Goal: Task Accomplishment & Management: Use online tool/utility

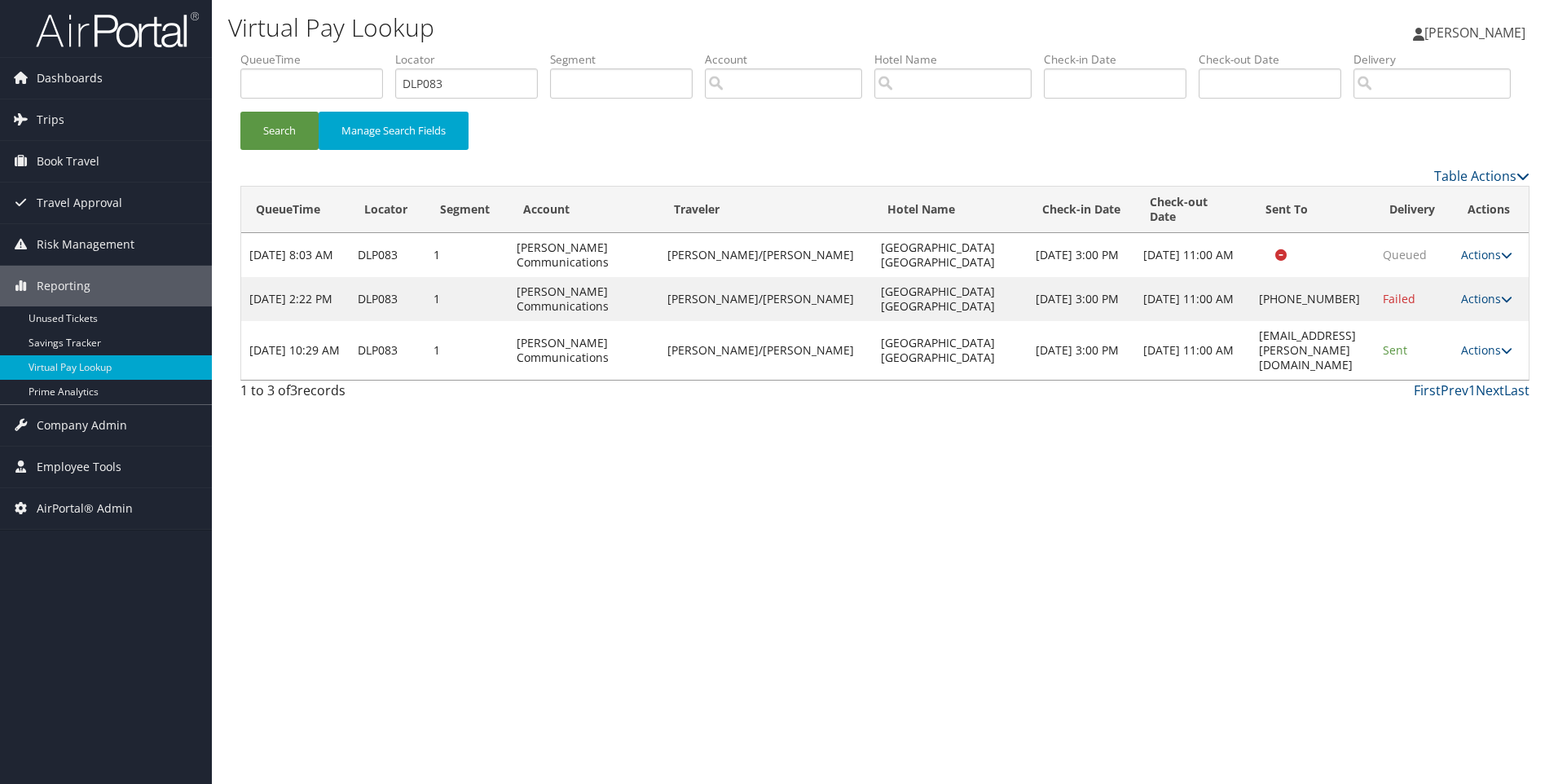
click at [339, 51] on ul "QueueTime Locator DLP083 Segment Account Traveler Hotel Name Check-in Date Chec…" at bounding box center [885, 51] width 1289 height 0
type input "DMRD3K"
click at [240, 112] on button "Search" at bounding box center [279, 131] width 79 height 38
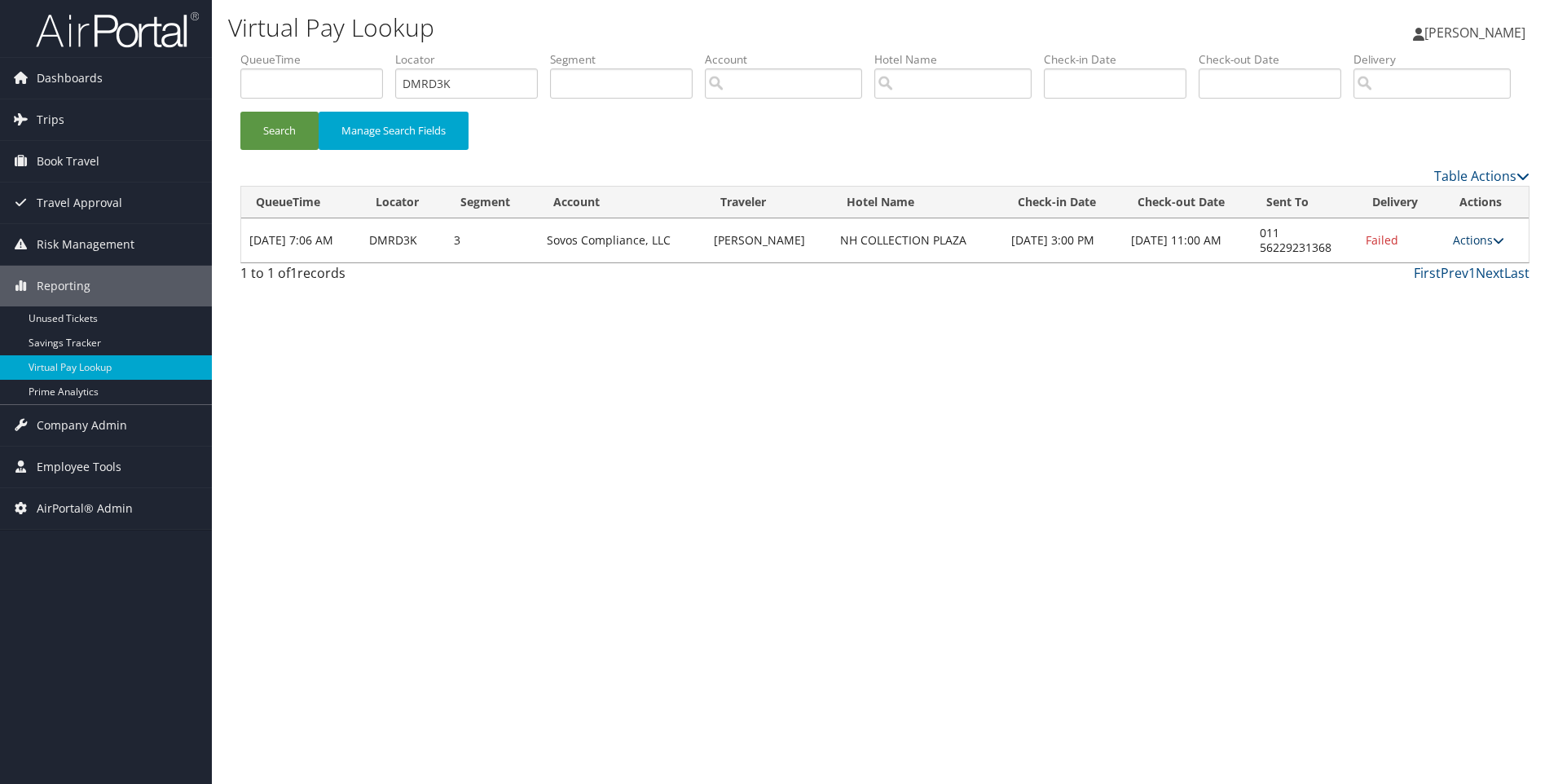
click at [1488, 247] on link "Actions" at bounding box center [1479, 239] width 51 height 15
click at [1481, 361] on link "View Itinerary" at bounding box center [1429, 346] width 139 height 28
click at [1470, 263] on td "Actions Resend Logs Delivery Information View Itinerary" at bounding box center [1487, 240] width 84 height 44
click at [1462, 247] on link "Actions" at bounding box center [1479, 239] width 51 height 15
click at [1445, 278] on link "Resend" at bounding box center [1429, 263] width 139 height 28
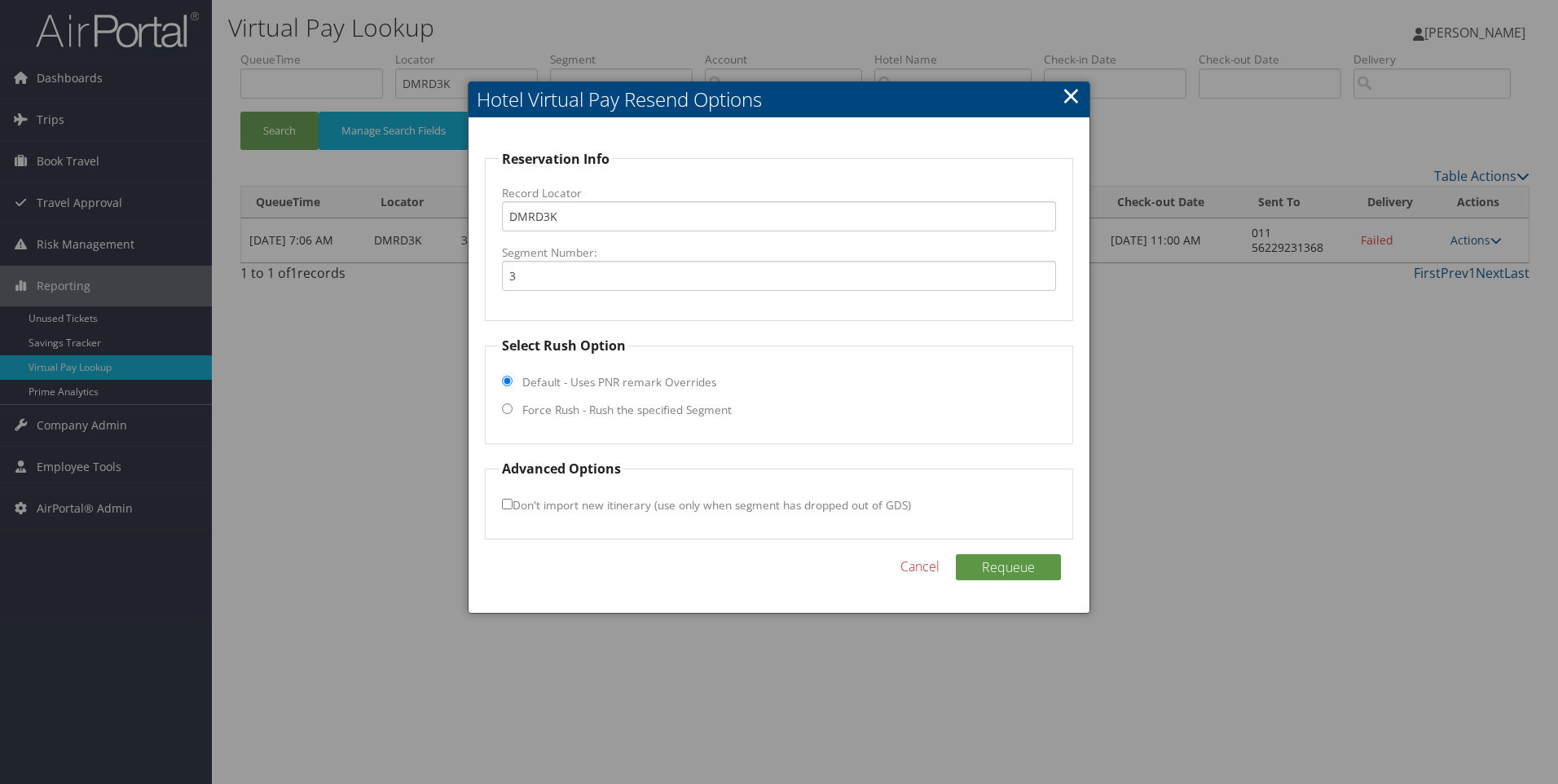
click at [635, 404] on label "Force Rush - Rush the specified Segment" at bounding box center [627, 410] width 209 height 16
click at [513, 404] on input "Force Rush - Rush the specified Segment" at bounding box center [507, 409] width 11 height 11
radio input "true"
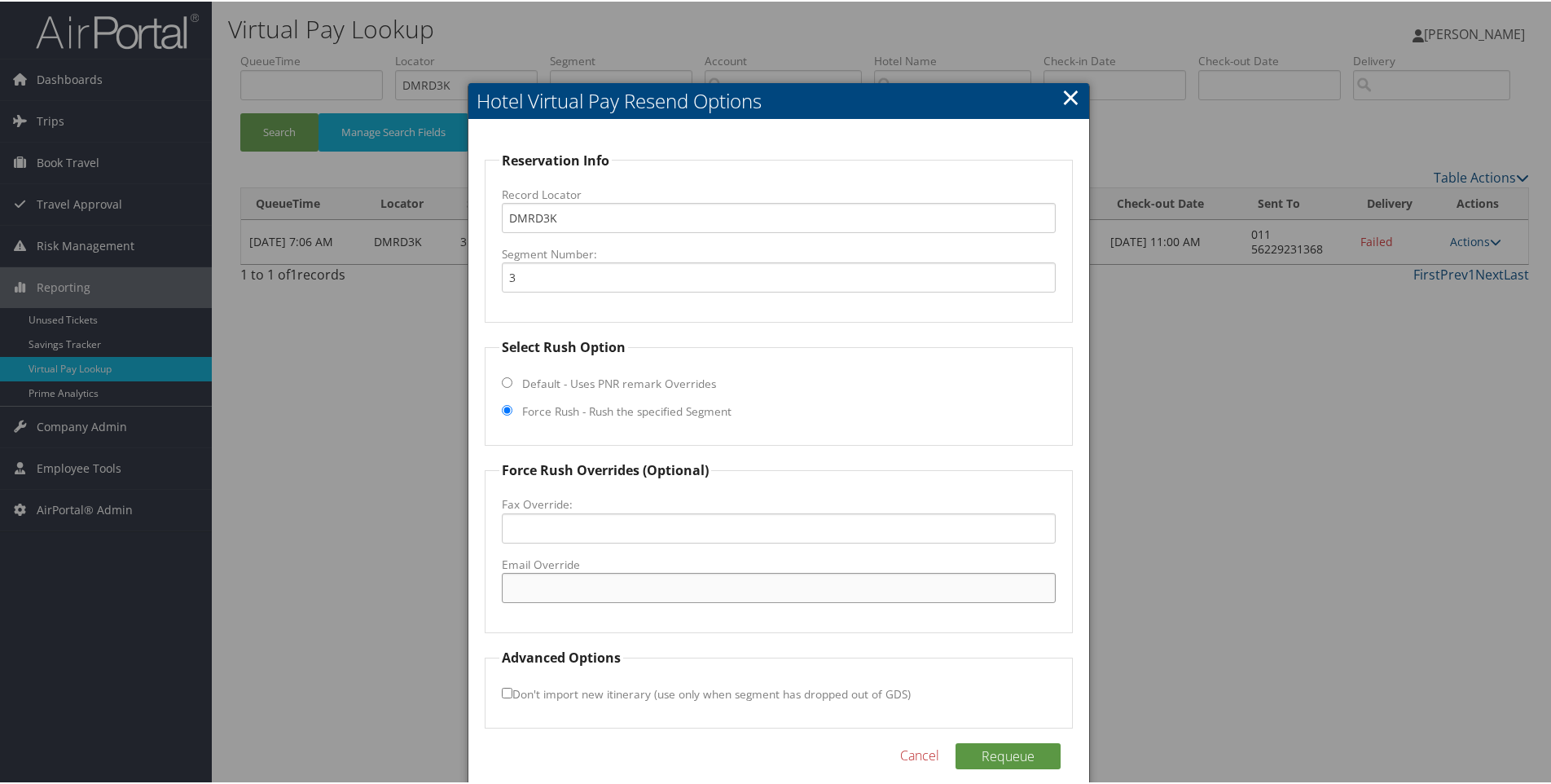
click at [617, 591] on input "Email Override" at bounding box center [779, 586] width 555 height 30
paste input "nhcollectionplazasantiago@nh-hotels.com"
type input "nhcollectionplazasantiago@nh-hotels.com"
click at [972, 747] on button "Requeue" at bounding box center [1008, 754] width 105 height 26
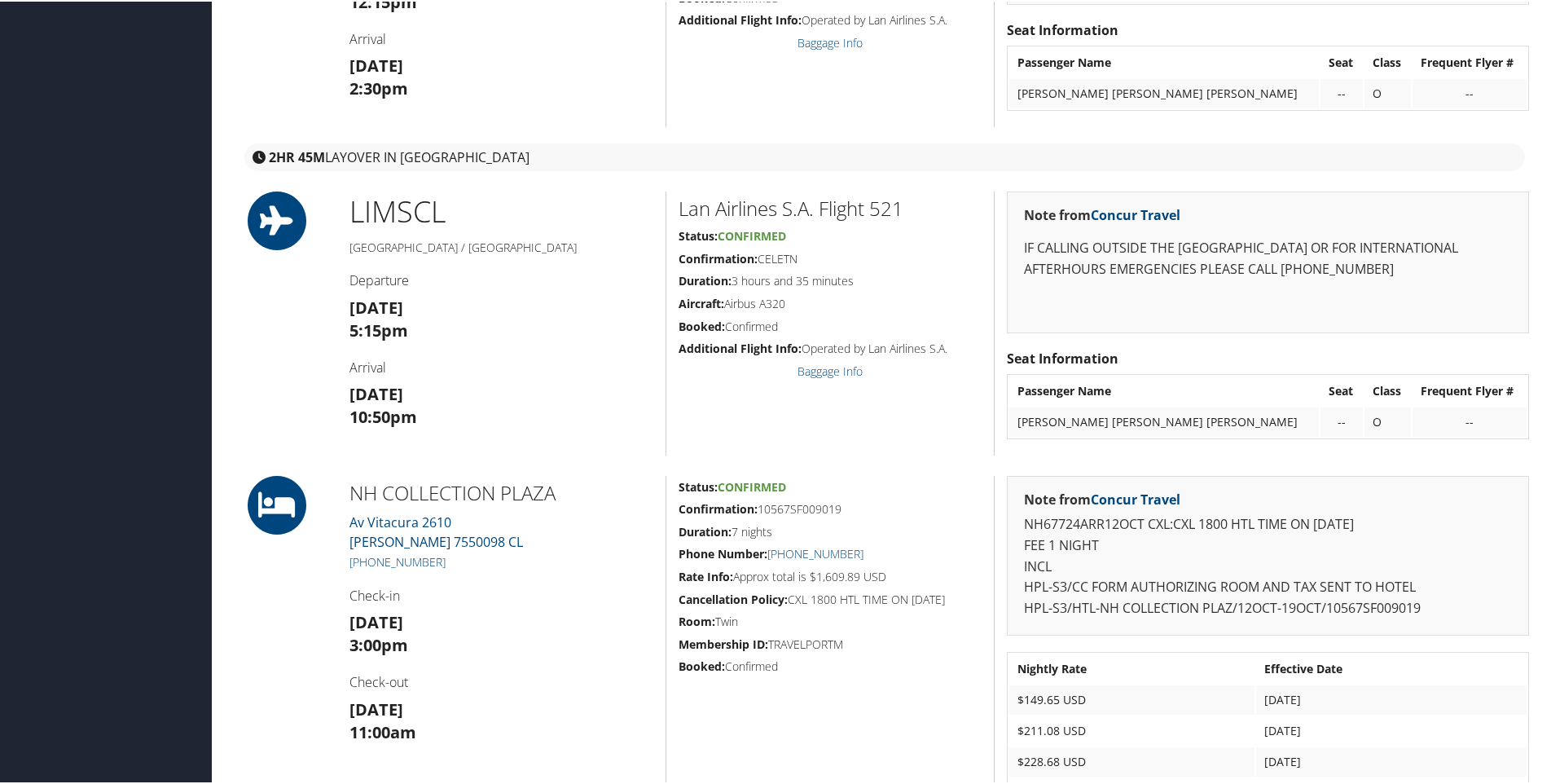
scroll to position [700, 0]
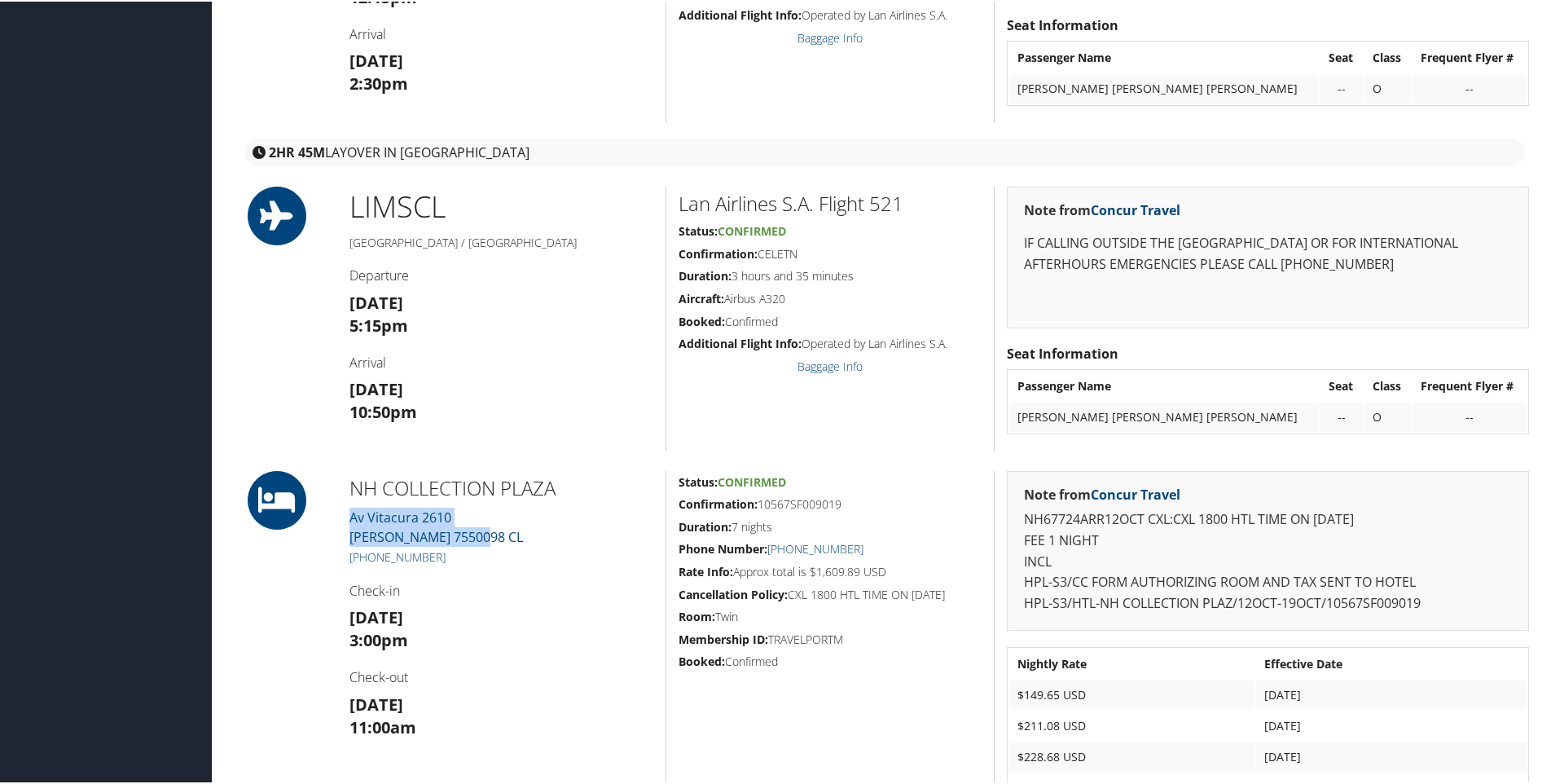
drag, startPoint x: 483, startPoint y: 534, endPoint x: 347, endPoint y: 503, distance: 139.5
click at [347, 503] on div "NH COLLECTION PLAZA [STREET_ADDRESS][PERSON_NAME] 7550098 CL [PHONE_NUMBER] Che…" at bounding box center [502, 690] width 328 height 443
copy link "[STREET_ADDRESS][PERSON_NAME]"
